Goal: Information Seeking & Learning: Learn about a topic

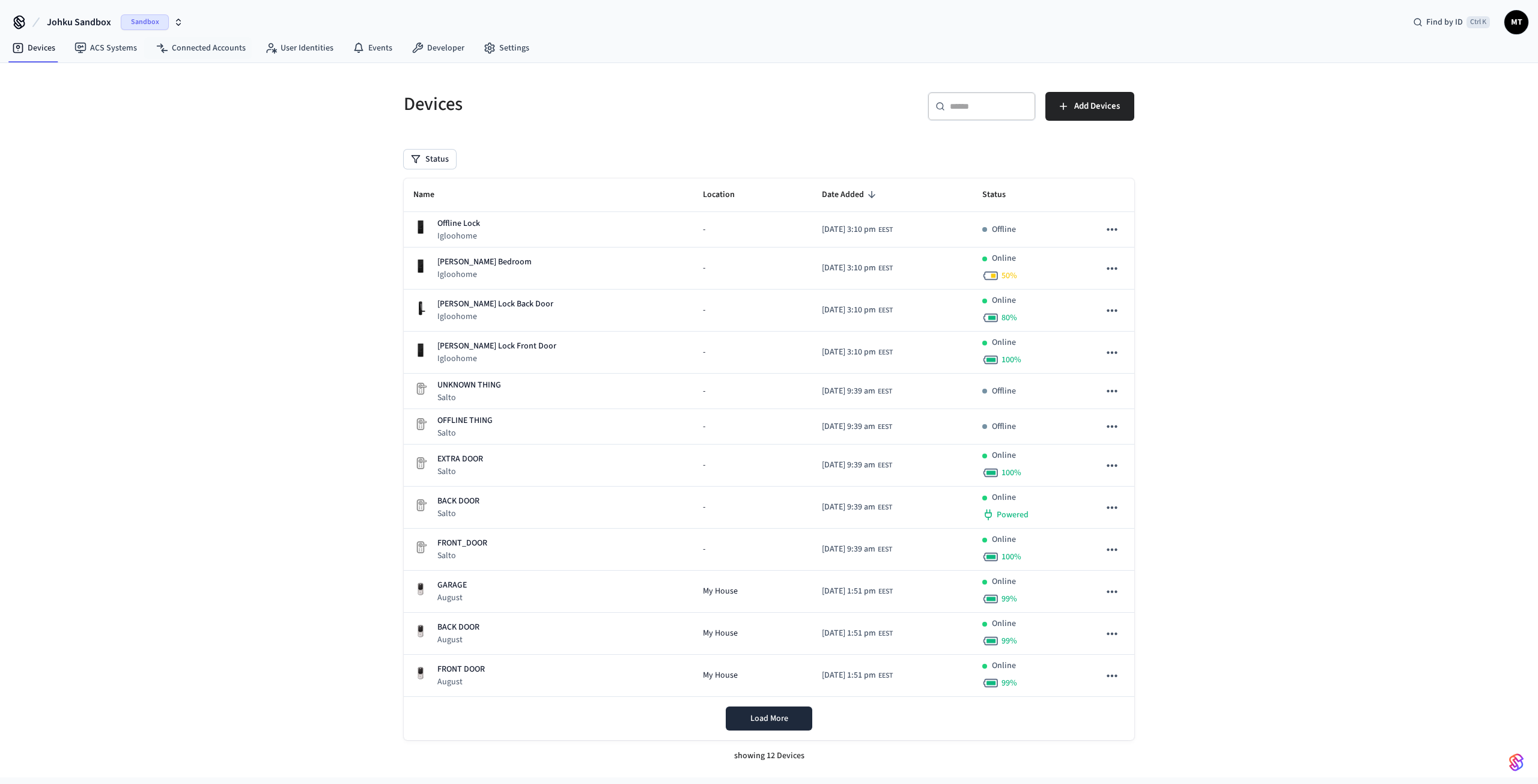
click at [159, 27] on span "Sandbox" at bounding box center [145, 22] width 48 height 16
click at [66, 79] on div "JOHKU Production" at bounding box center [96, 77] width 164 height 16
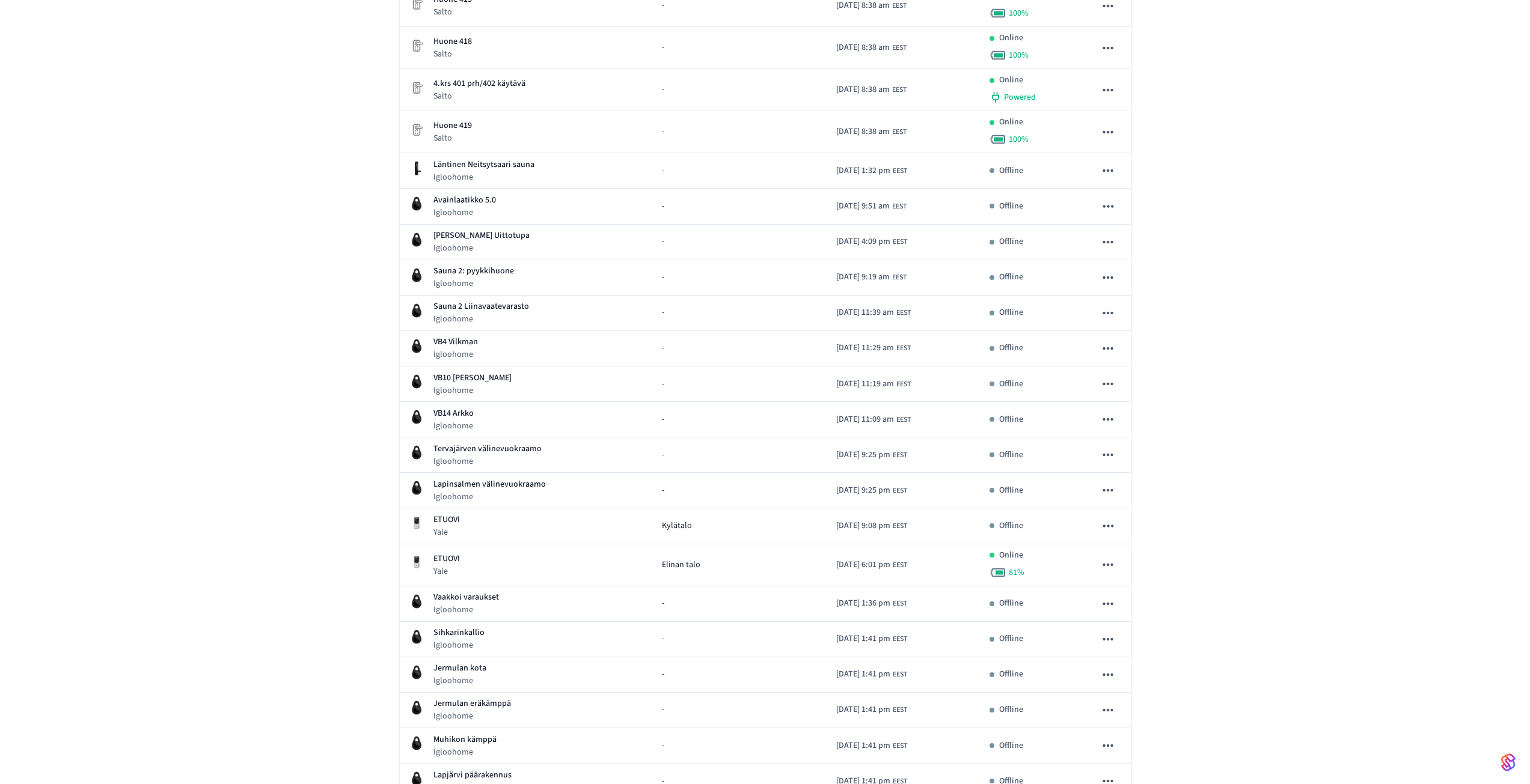
scroll to position [1322, 0]
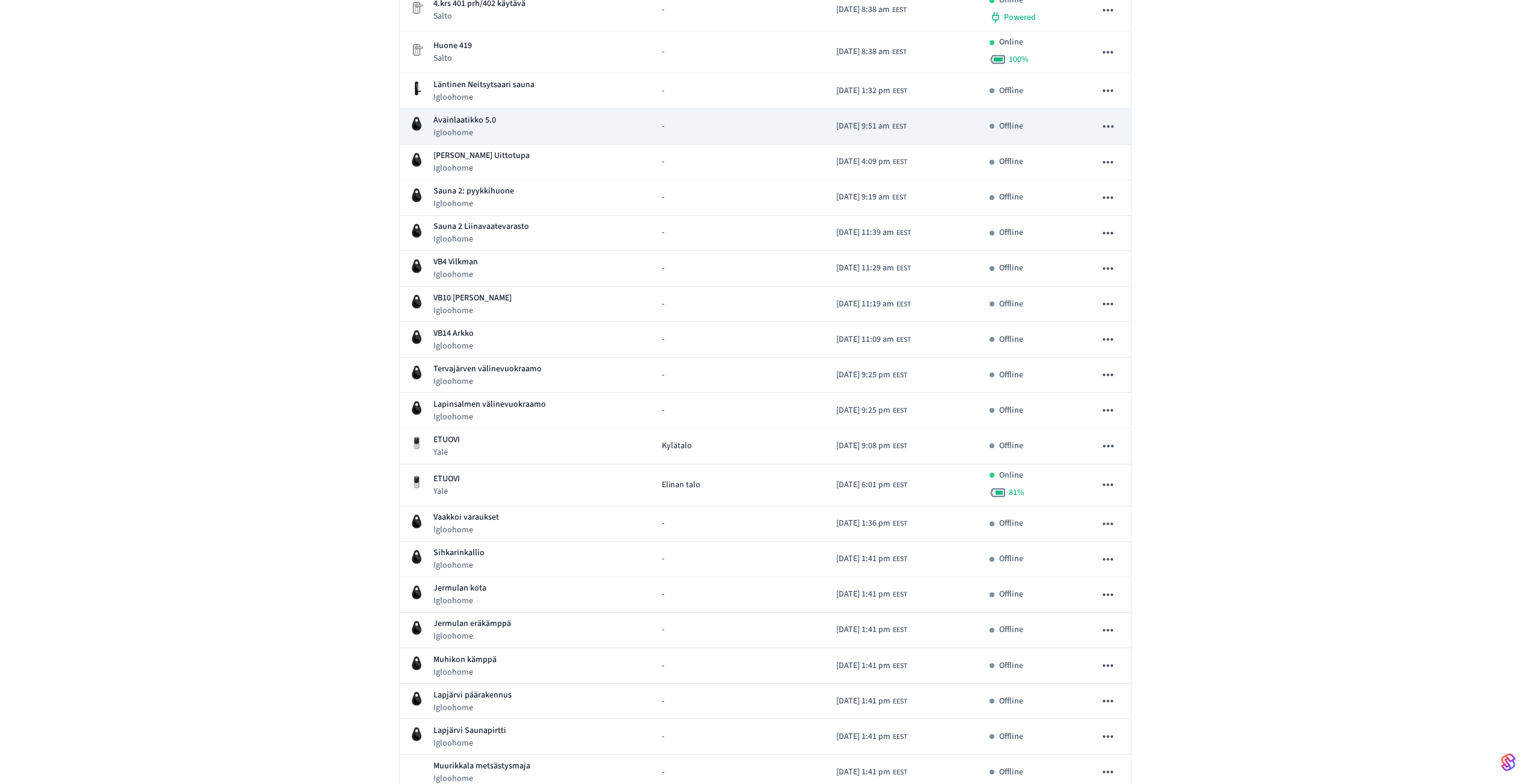
click at [474, 118] on p "Avainlaatikko 5.0" at bounding box center [465, 120] width 62 height 13
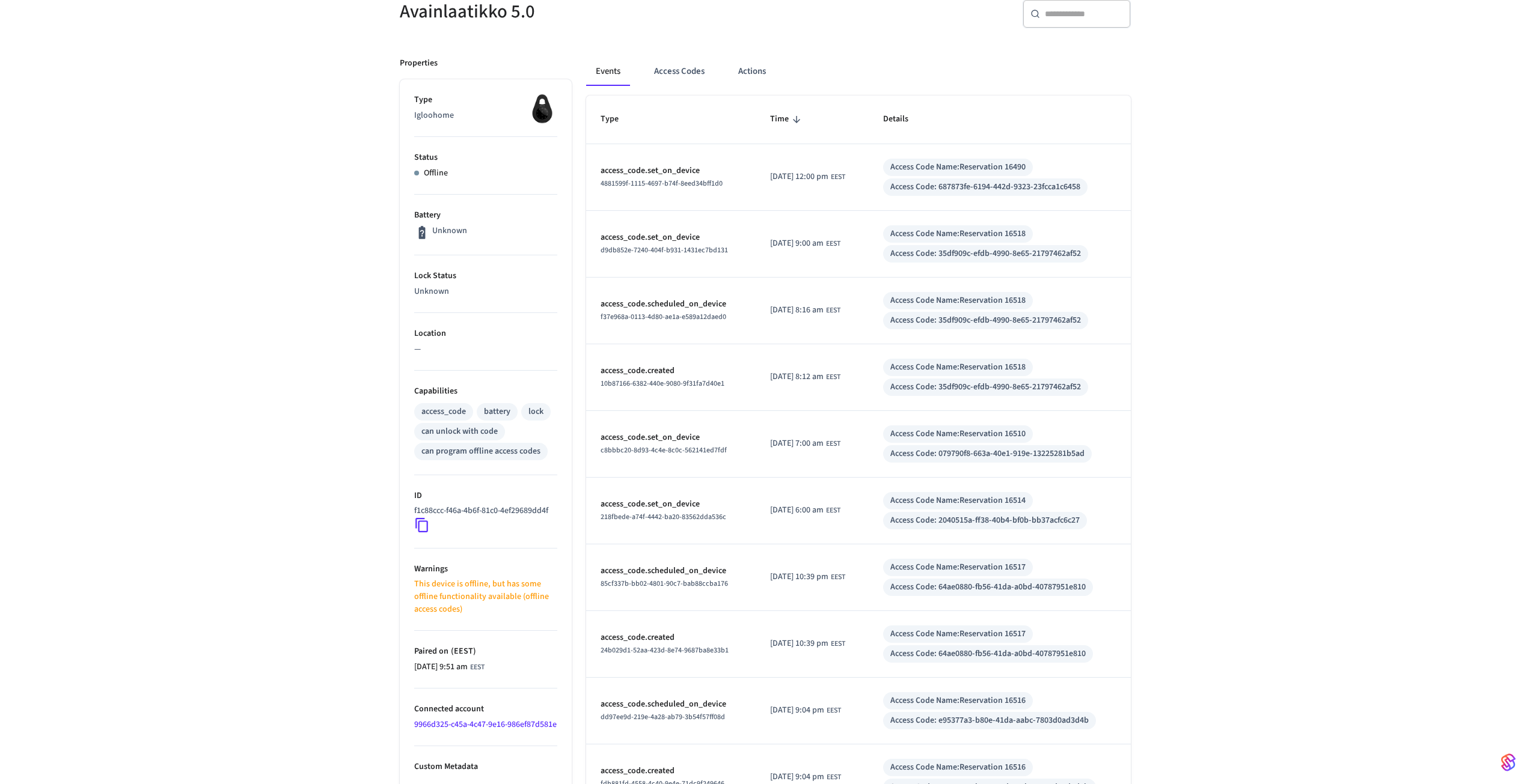
scroll to position [120, 0]
click at [678, 306] on p "access_code.scheduled_on_device" at bounding box center [671, 303] width 141 height 13
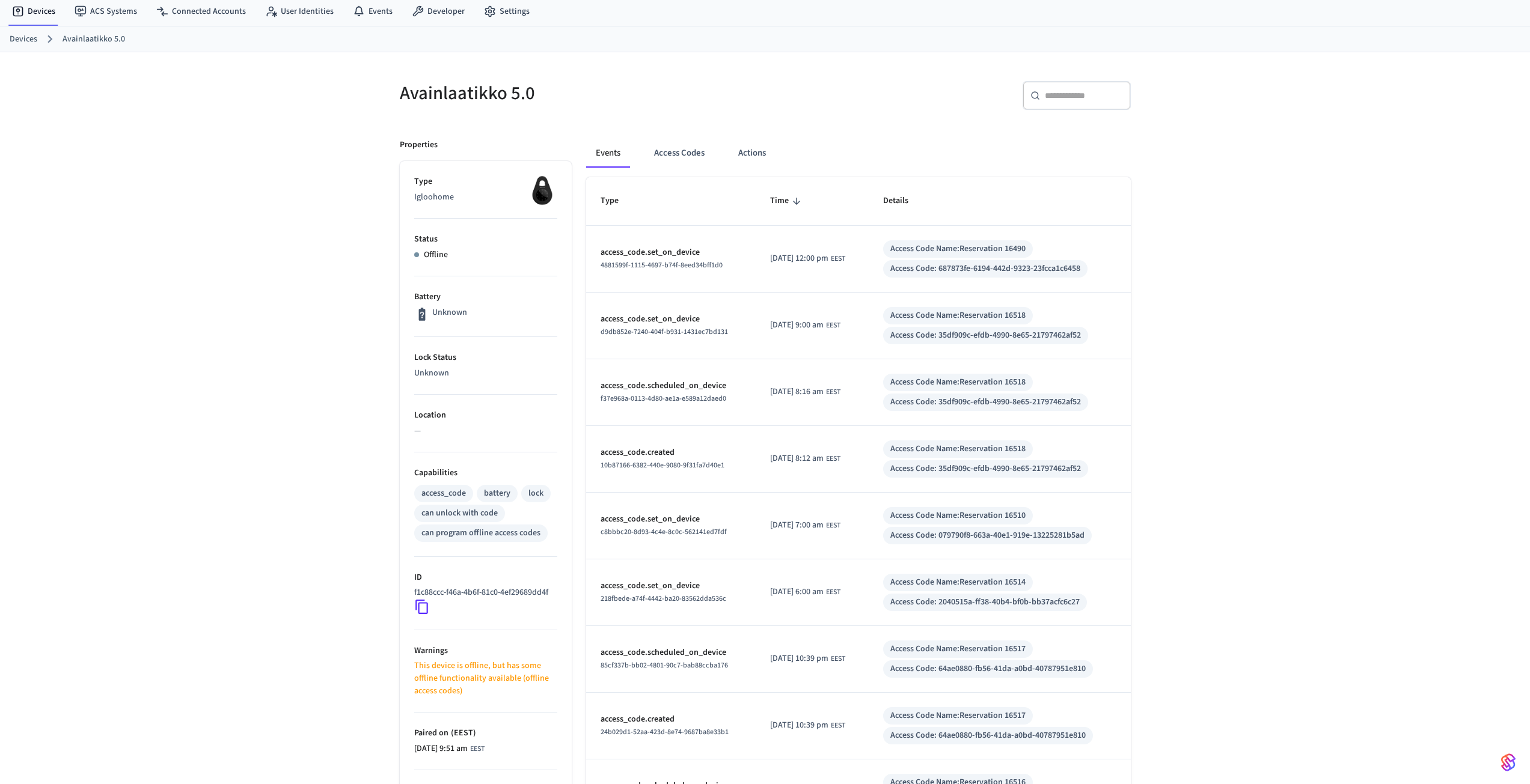
scroll to position [24, 0]
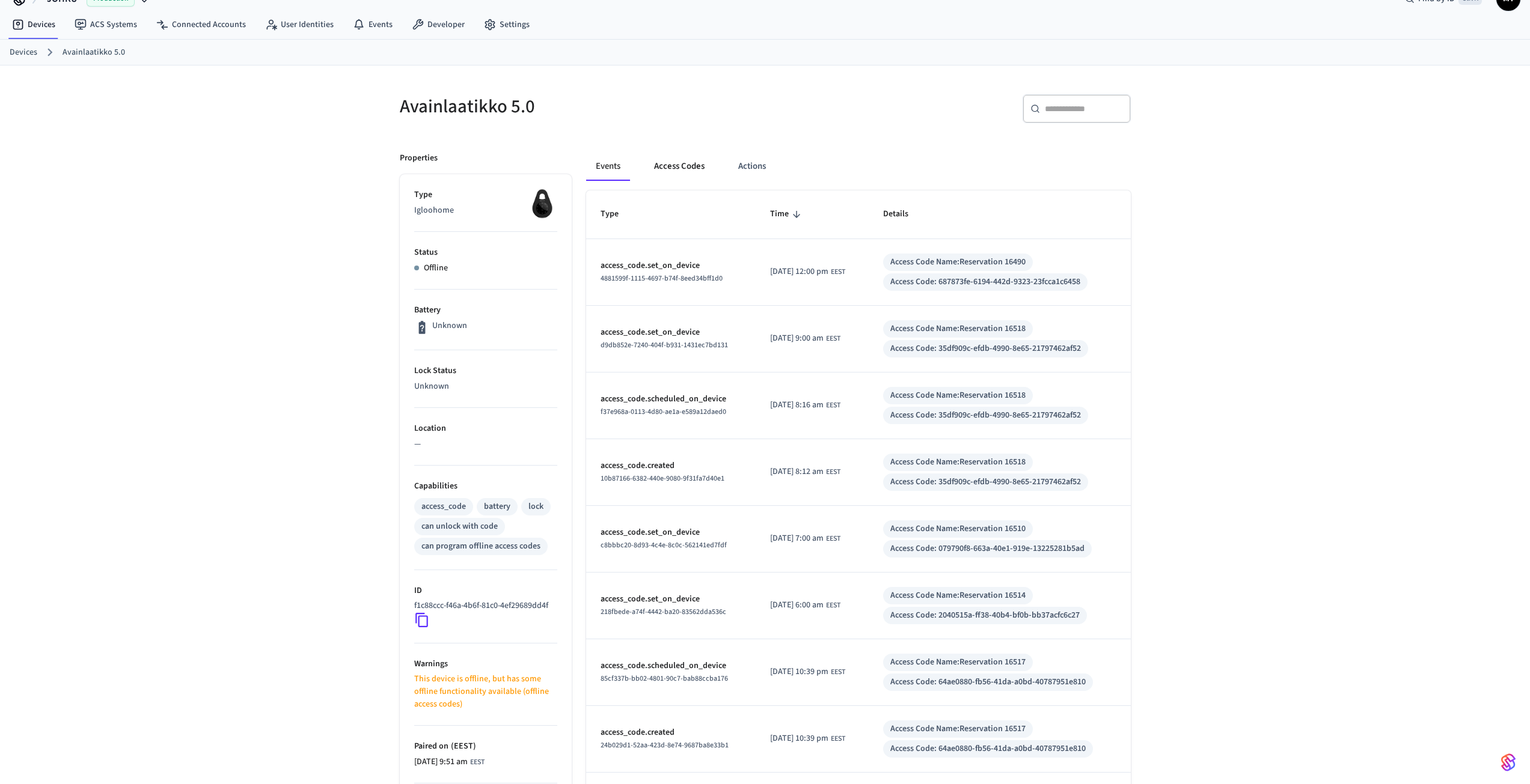
click at [672, 166] on button "Access Codes" at bounding box center [680, 166] width 70 height 28
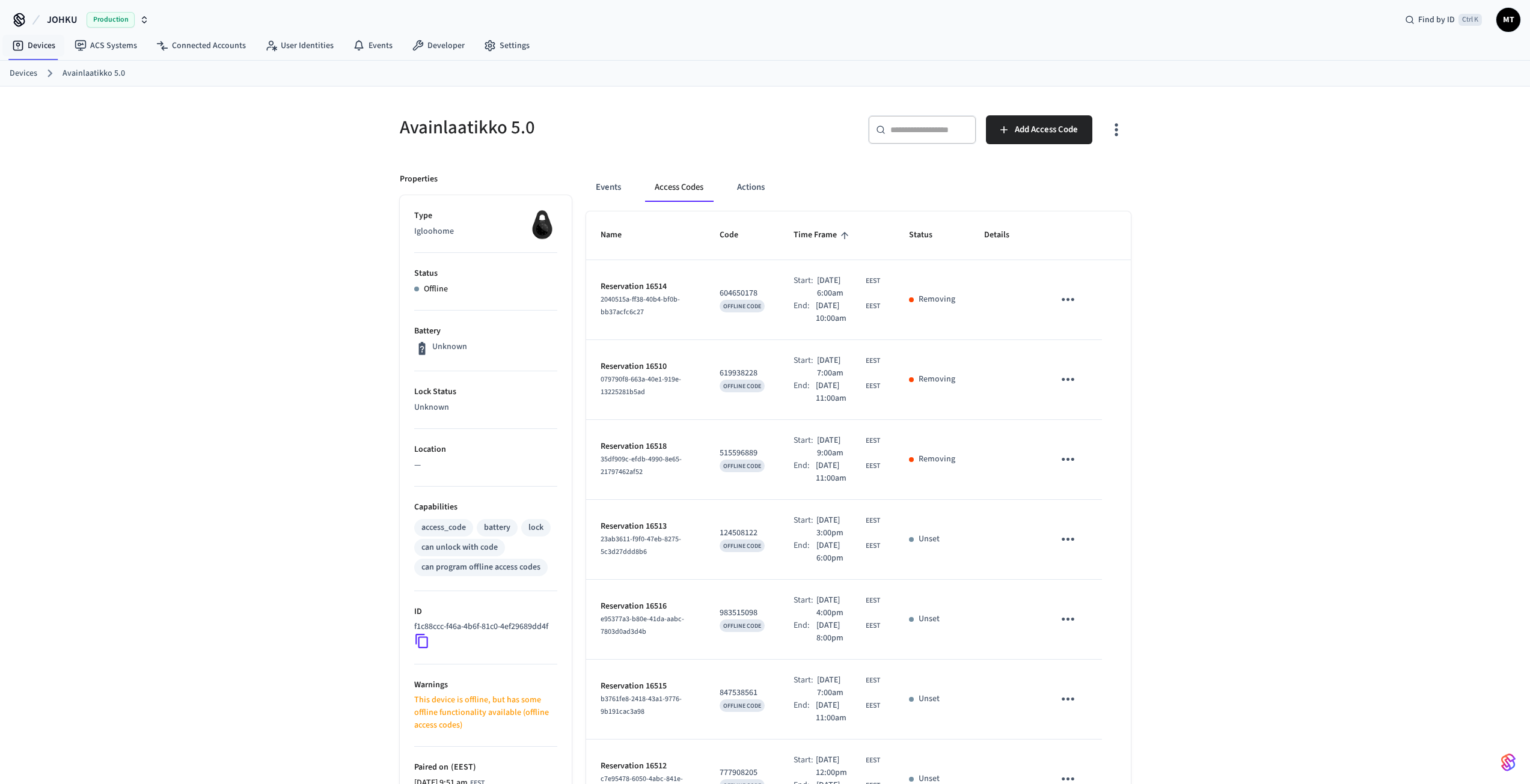
scroll to position [0, 0]
click at [15, 79] on link "Devices" at bounding box center [23, 76] width 28 height 13
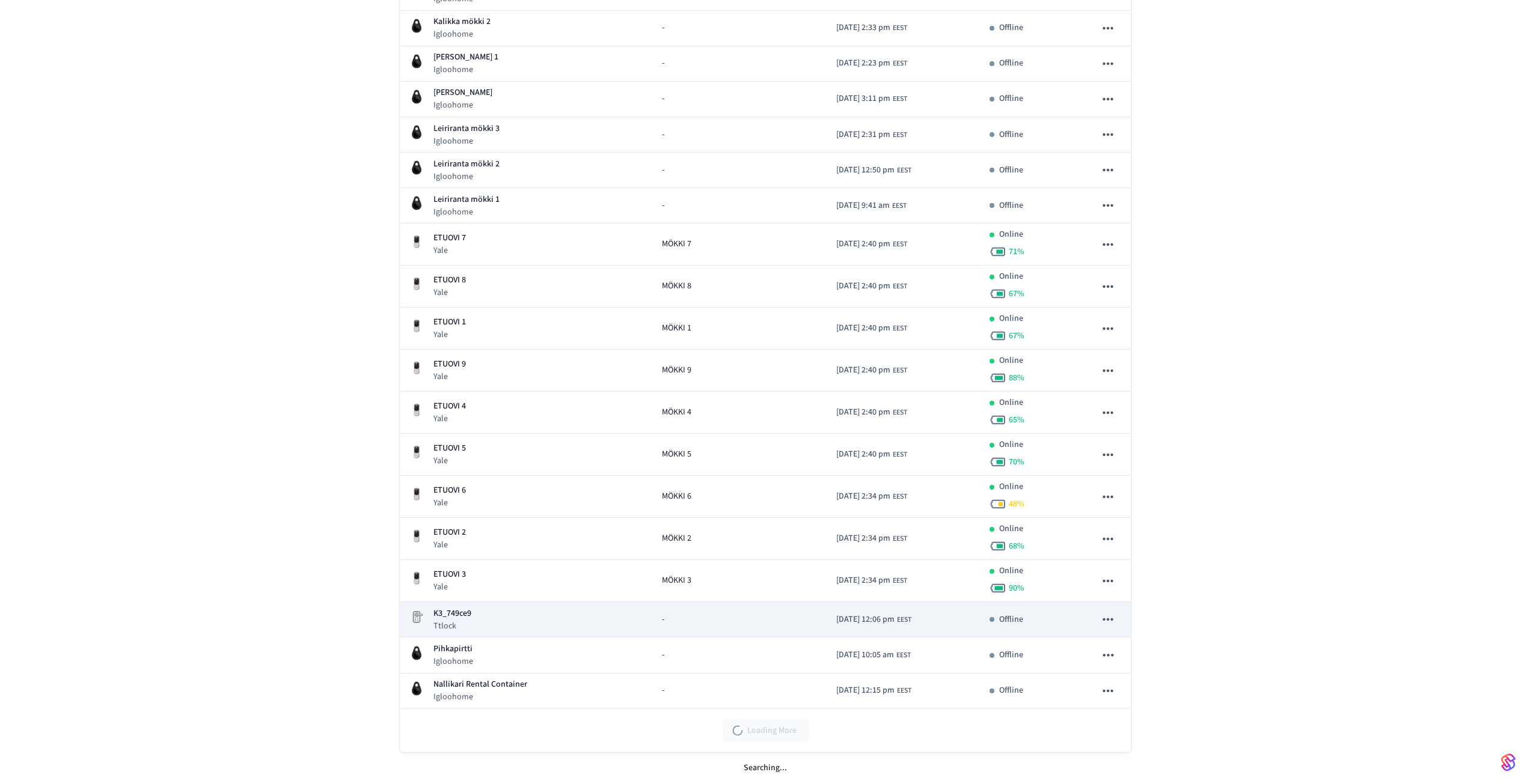
click at [459, 614] on p "K3_749ce9" at bounding box center [452, 614] width 38 height 13
click at [455, 611] on p "K3_749ce9" at bounding box center [452, 614] width 38 height 13
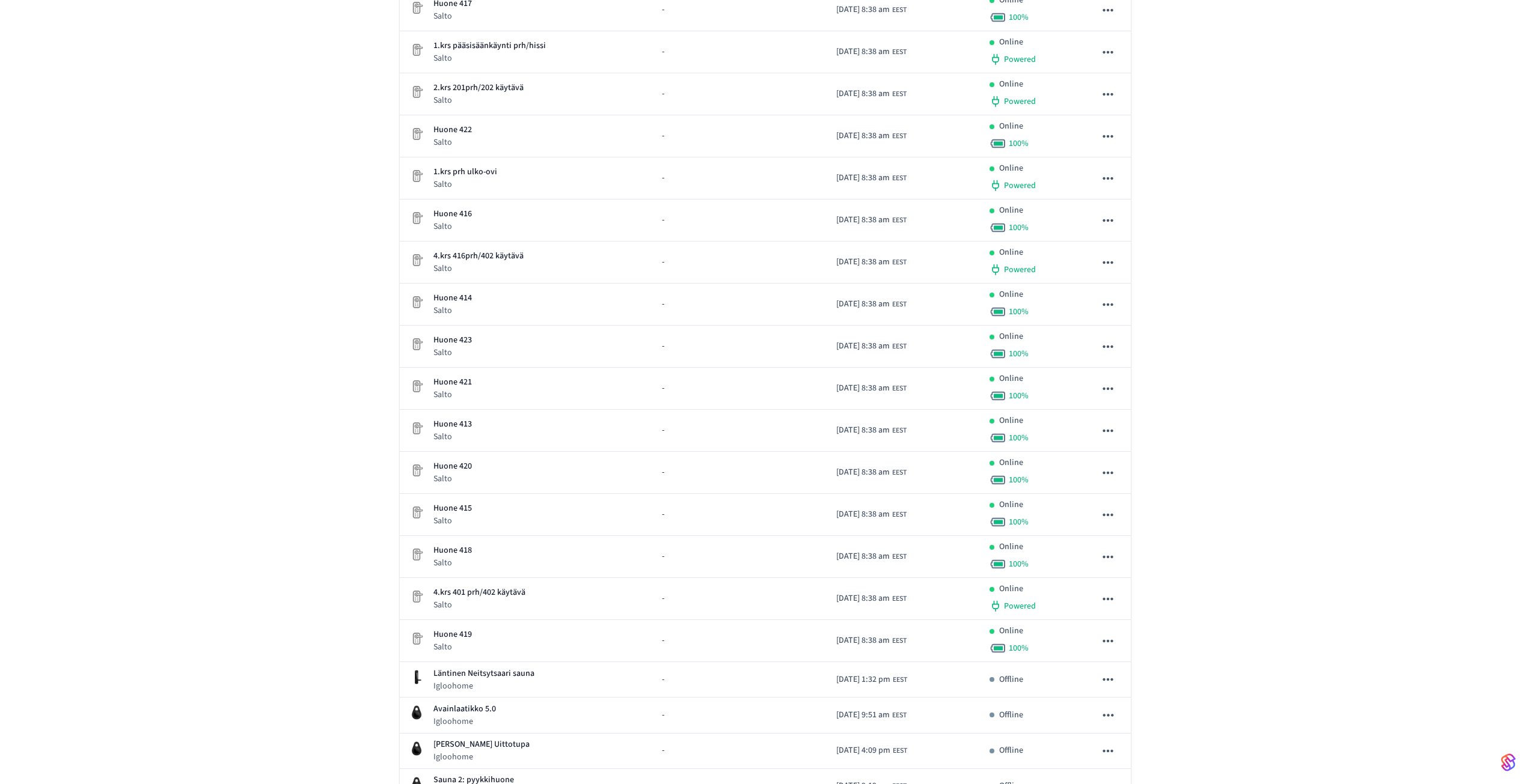
scroll to position [2527, 0]
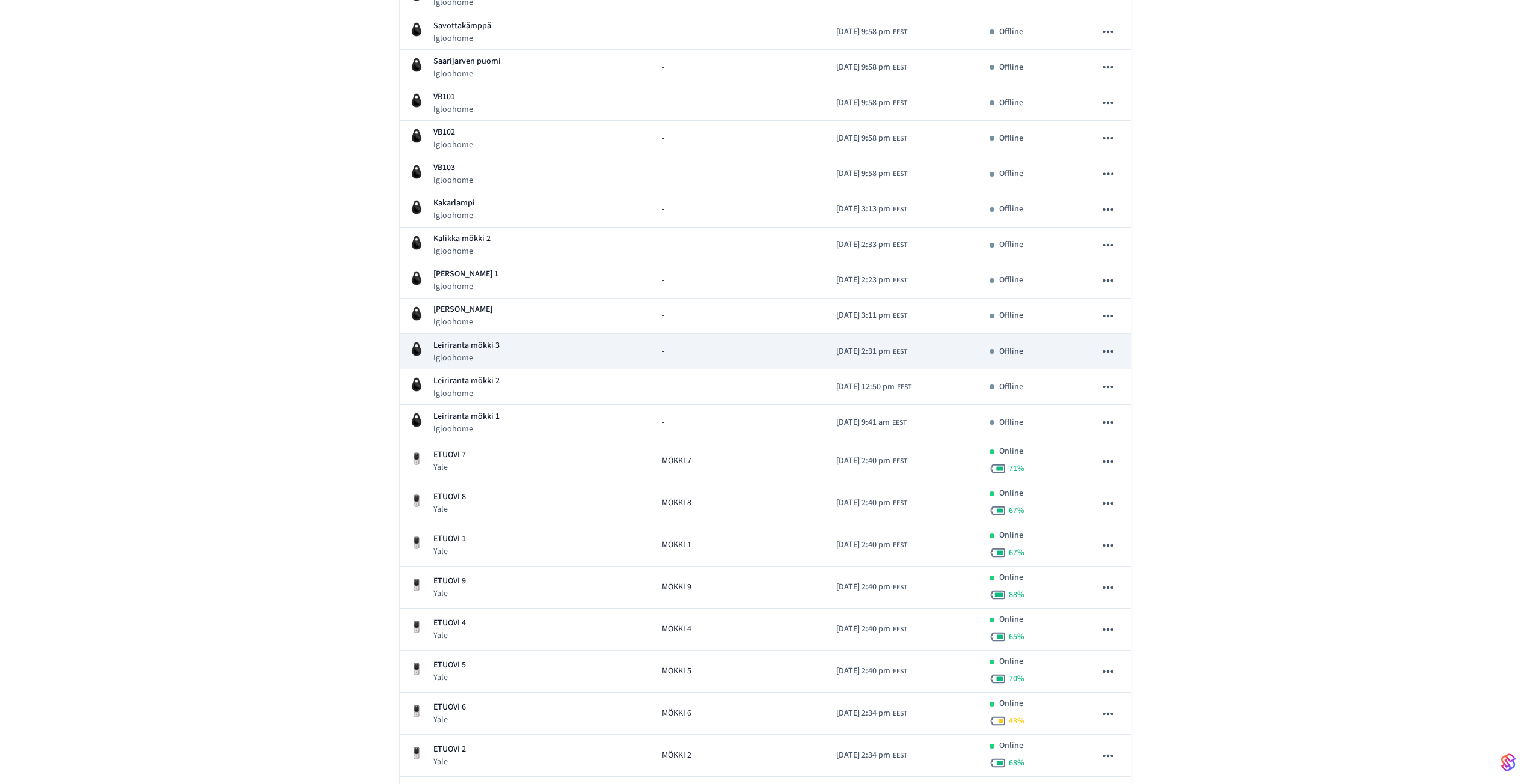
scroll to position [2527, 0]
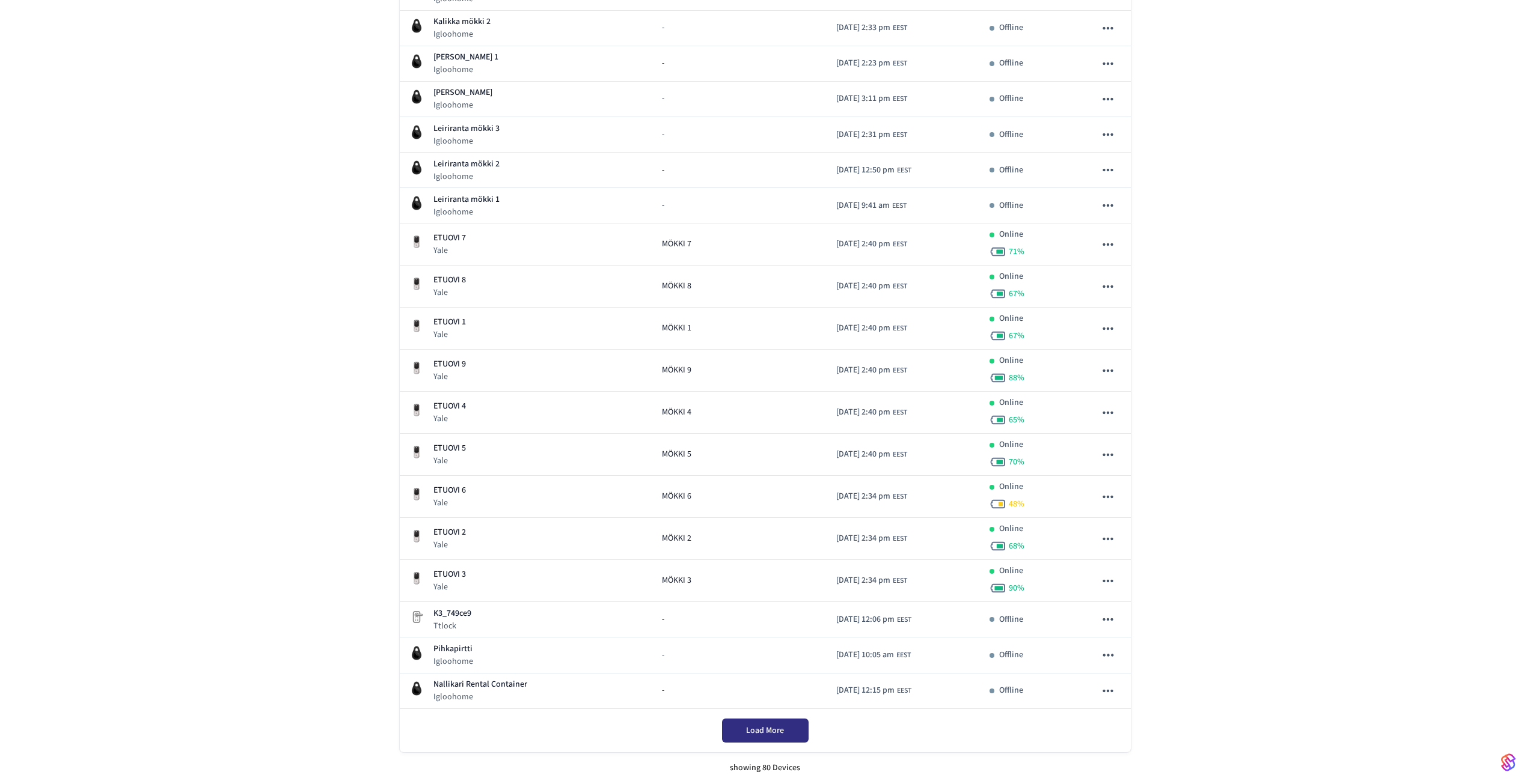
click at [768, 726] on span "Load More" at bounding box center [764, 730] width 38 height 12
